Goal: Task Accomplishment & Management: Complete application form

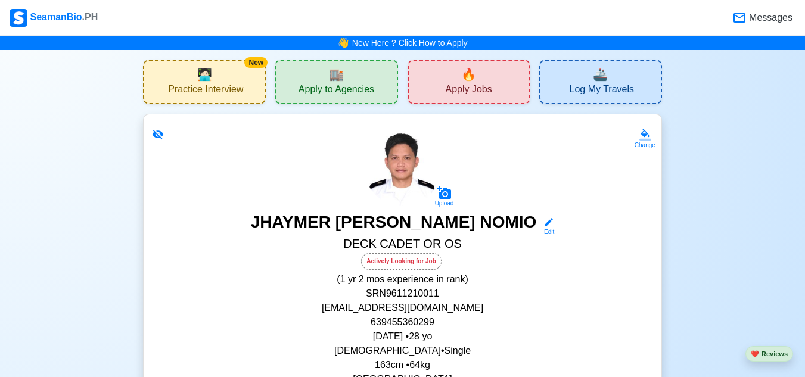
click at [438, 89] on div "🔥 Apply Jobs" at bounding box center [468, 82] width 123 height 45
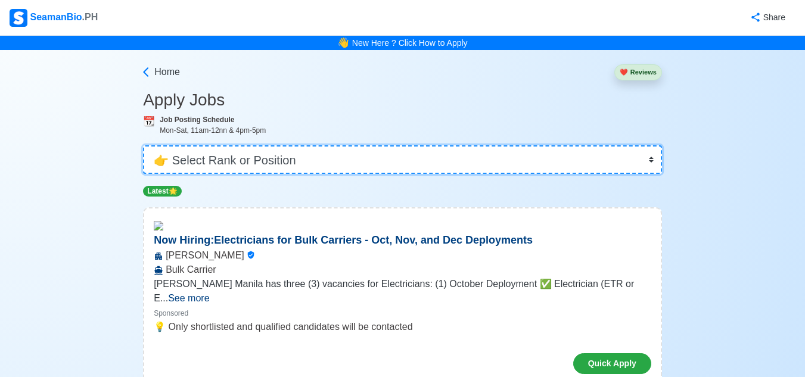
click at [650, 161] on select "👉 Select Rank or Position Master Chief Officer 2nd Officer 3rd Officer Junior O…" at bounding box center [402, 159] width 519 height 29
select select "Ordinary [PERSON_NAME]"
click at [144, 145] on select "👉 Select Rank or Position Master Chief Officer 2nd Officer 3rd Officer Junior O…" at bounding box center [402, 159] width 519 height 29
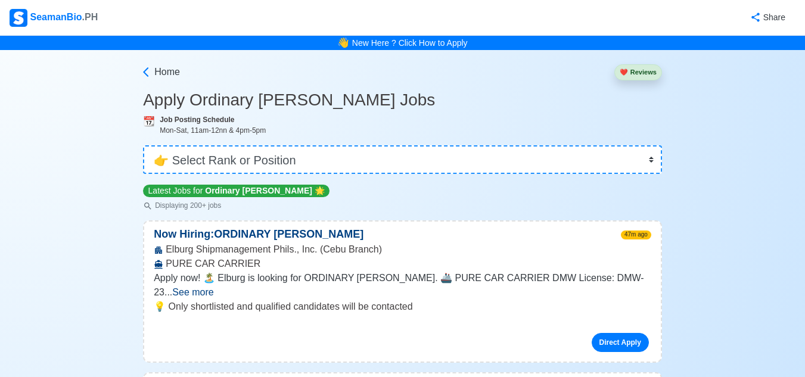
click at [213, 287] on span "See more" at bounding box center [192, 292] width 41 height 10
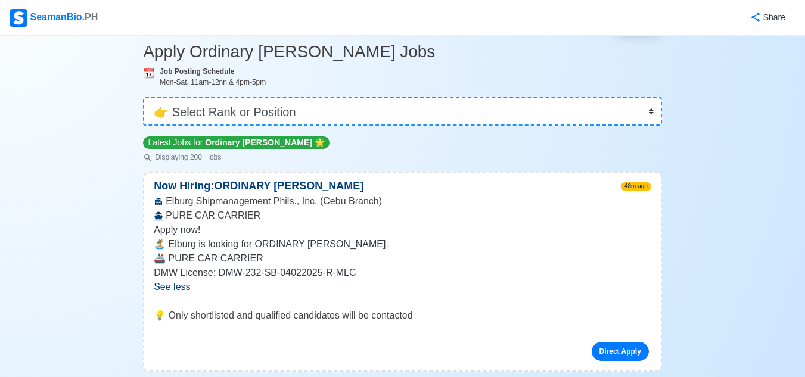
scroll to position [71, 0]
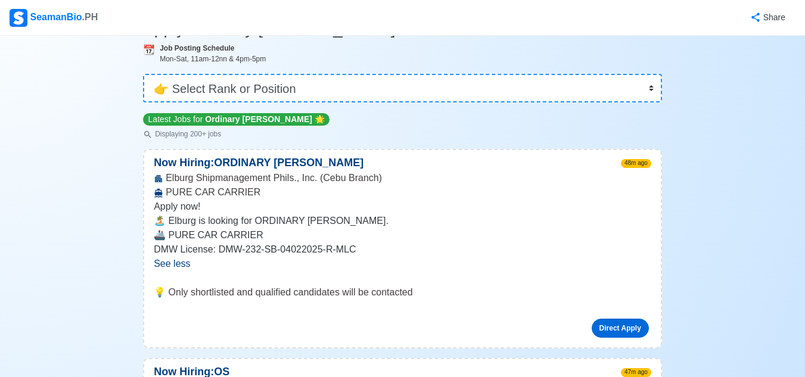
click at [617, 329] on link "Direct Apply" at bounding box center [620, 328] width 57 height 19
click at [612, 330] on link "Direct Apply" at bounding box center [620, 328] width 57 height 19
click at [624, 329] on link "Direct Apply" at bounding box center [620, 328] width 57 height 19
click at [631, 335] on link "Direct Apply" at bounding box center [620, 328] width 57 height 19
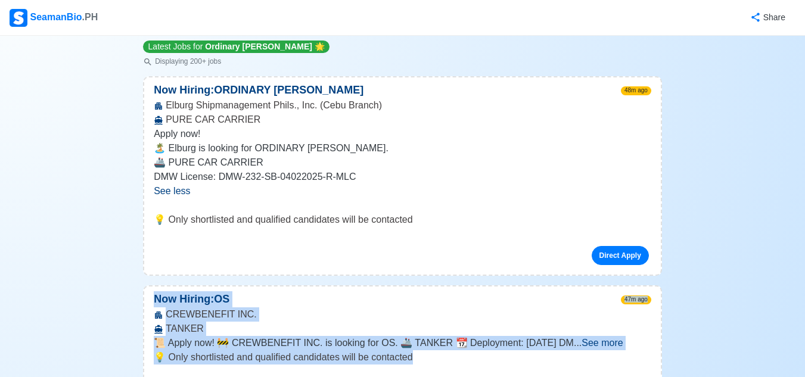
drag, startPoint x: 758, startPoint y: 287, endPoint x: 808, endPoint y: 369, distance: 96.0
click at [805, 233] on html "SeamanBio .PH Share 👋 New Here ? Click How to Apply Home ❤️ Reviews Apply Ordin…" at bounding box center [402, 44] width 805 height 377
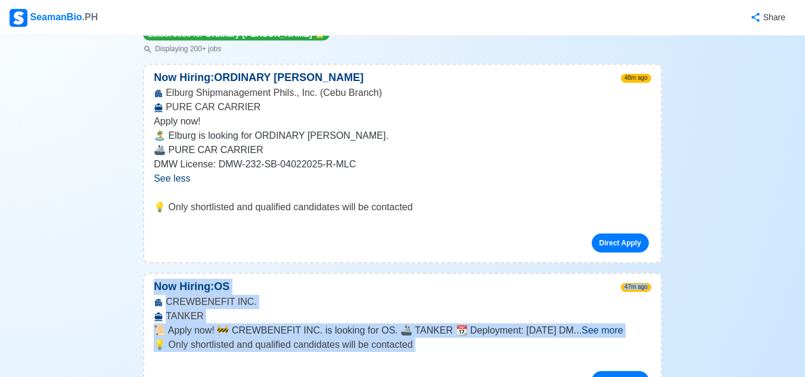
scroll to position [180, 0]
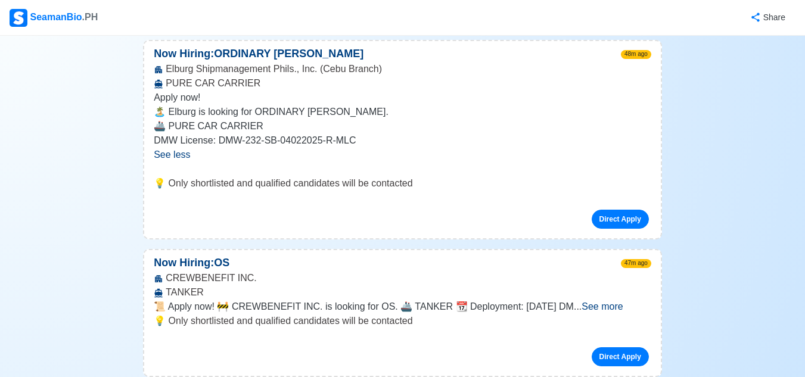
click at [613, 301] on span "See more" at bounding box center [601, 306] width 41 height 10
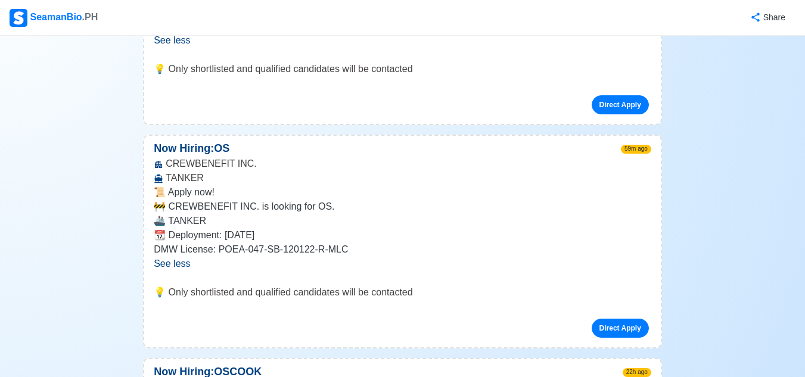
scroll to position [300, 0]
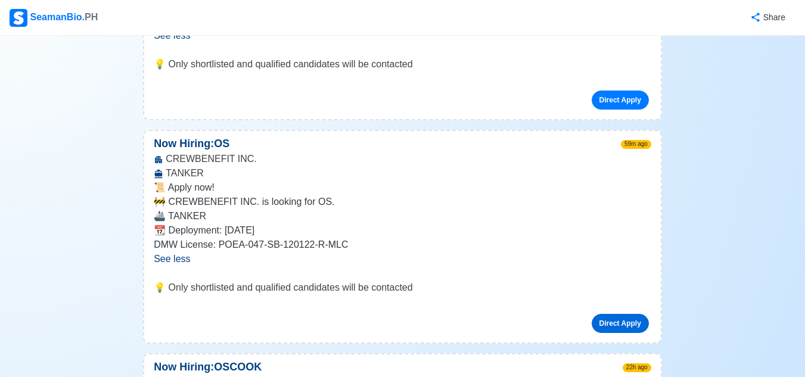
click at [597, 323] on link "Direct Apply" at bounding box center [620, 323] width 57 height 19
click at [612, 326] on link "Direct Apply" at bounding box center [620, 323] width 57 height 19
click at [614, 323] on link "Direct Apply" at bounding box center [620, 323] width 57 height 19
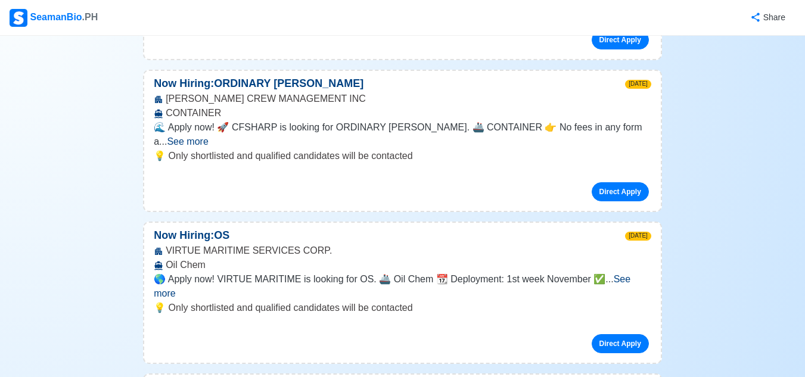
scroll to position [4382, 0]
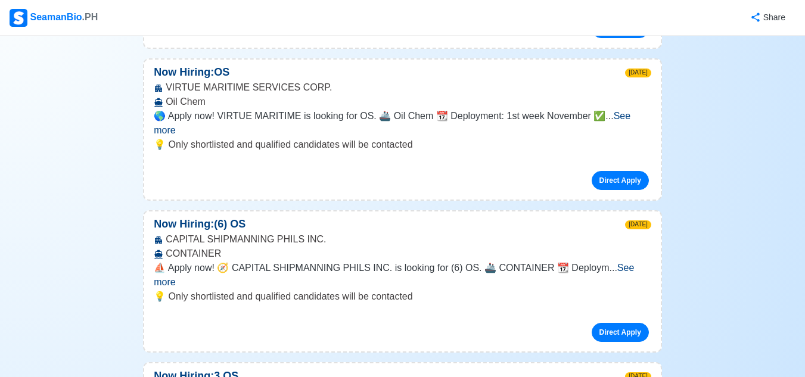
scroll to position [4549, 0]
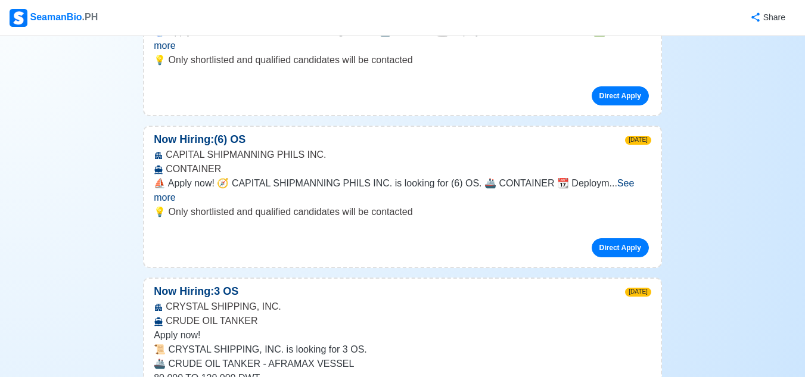
scroll to position [4644, 0]
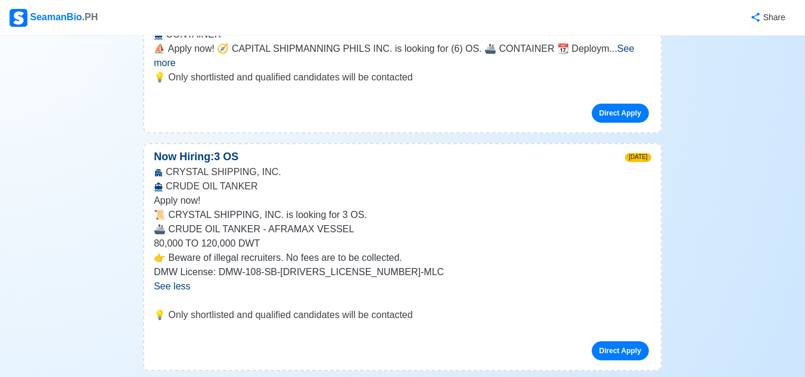
scroll to position [4787, 0]
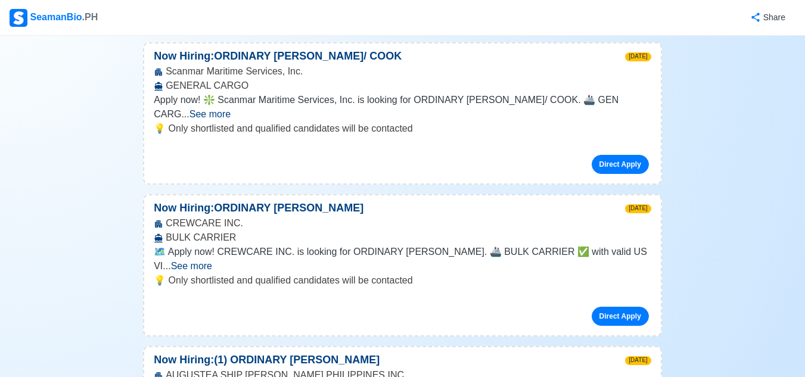
scroll to position [5597, 0]
